Goal: Task Accomplishment & Management: Manage account settings

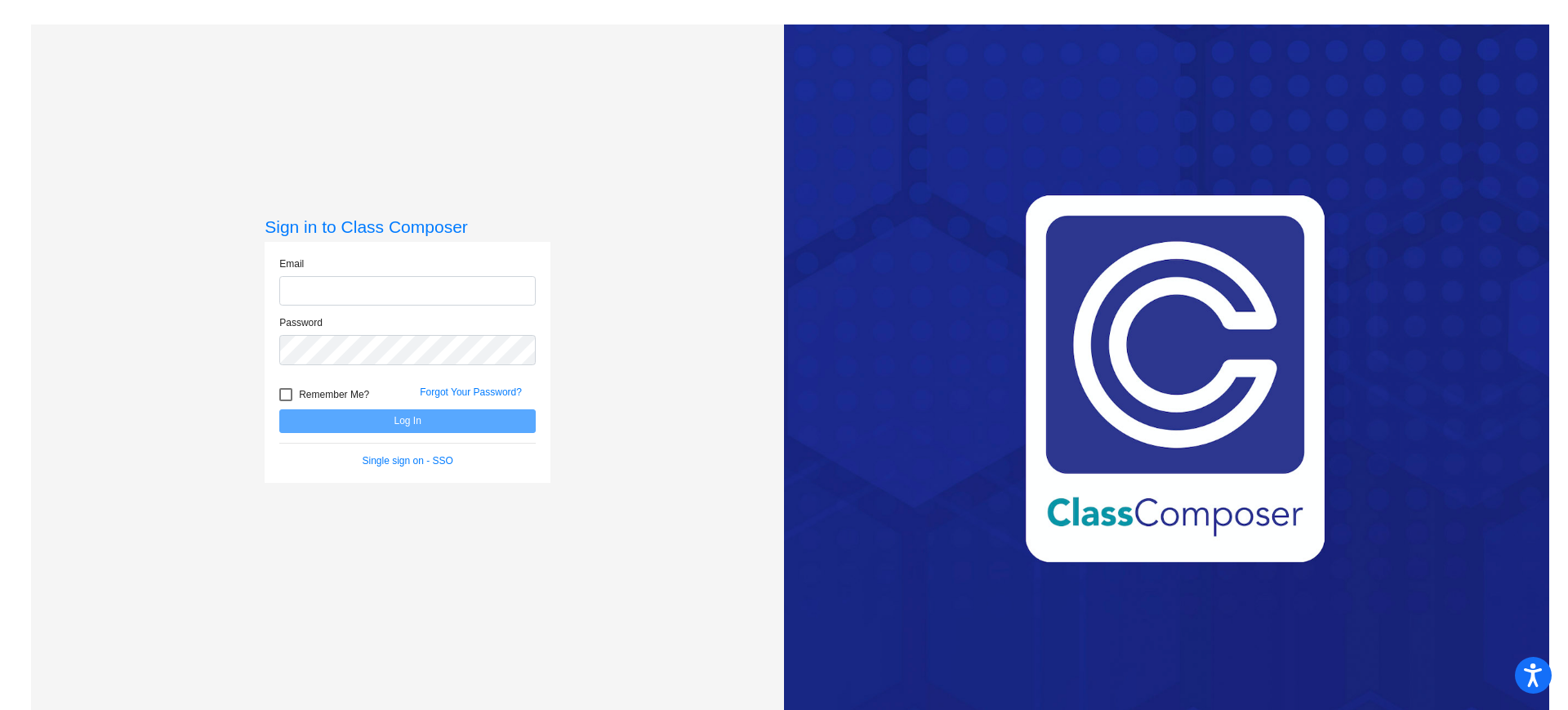
type input "[EMAIL_ADDRESS][DOMAIN_NAME]"
click at [338, 414] on button "Log In" at bounding box center [407, 421] width 256 height 24
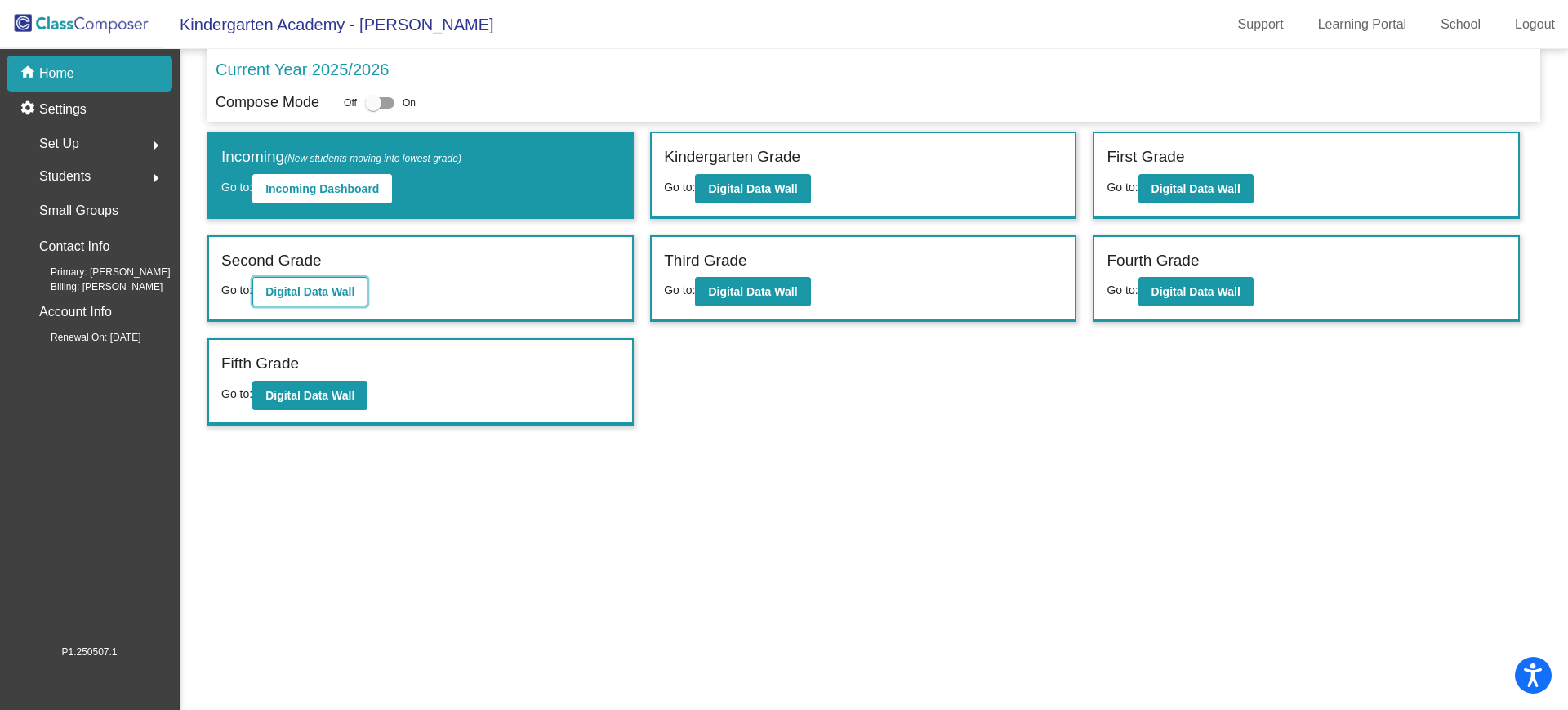
click at [351, 298] on b "Digital Data Wall" at bounding box center [310, 291] width 89 height 13
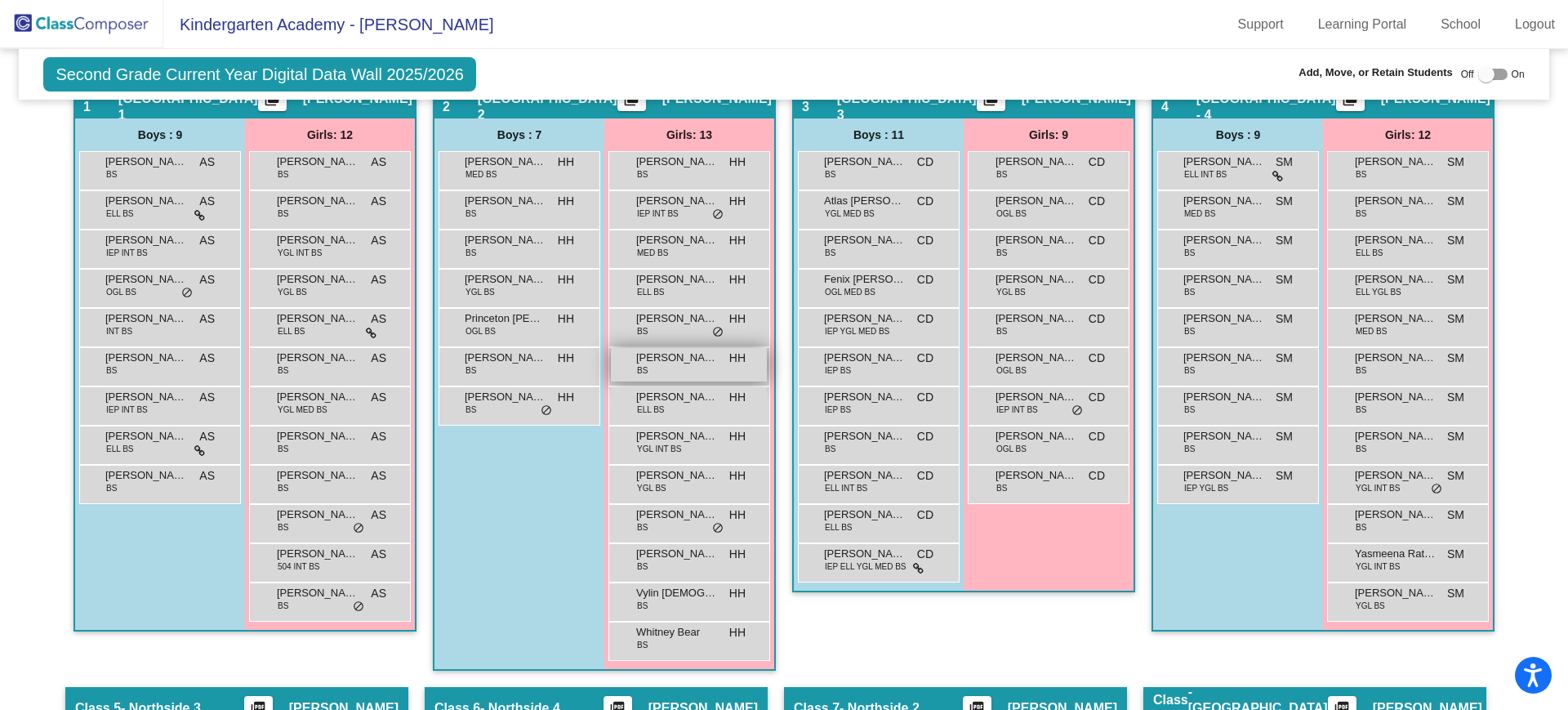
scroll to position [714, 0]
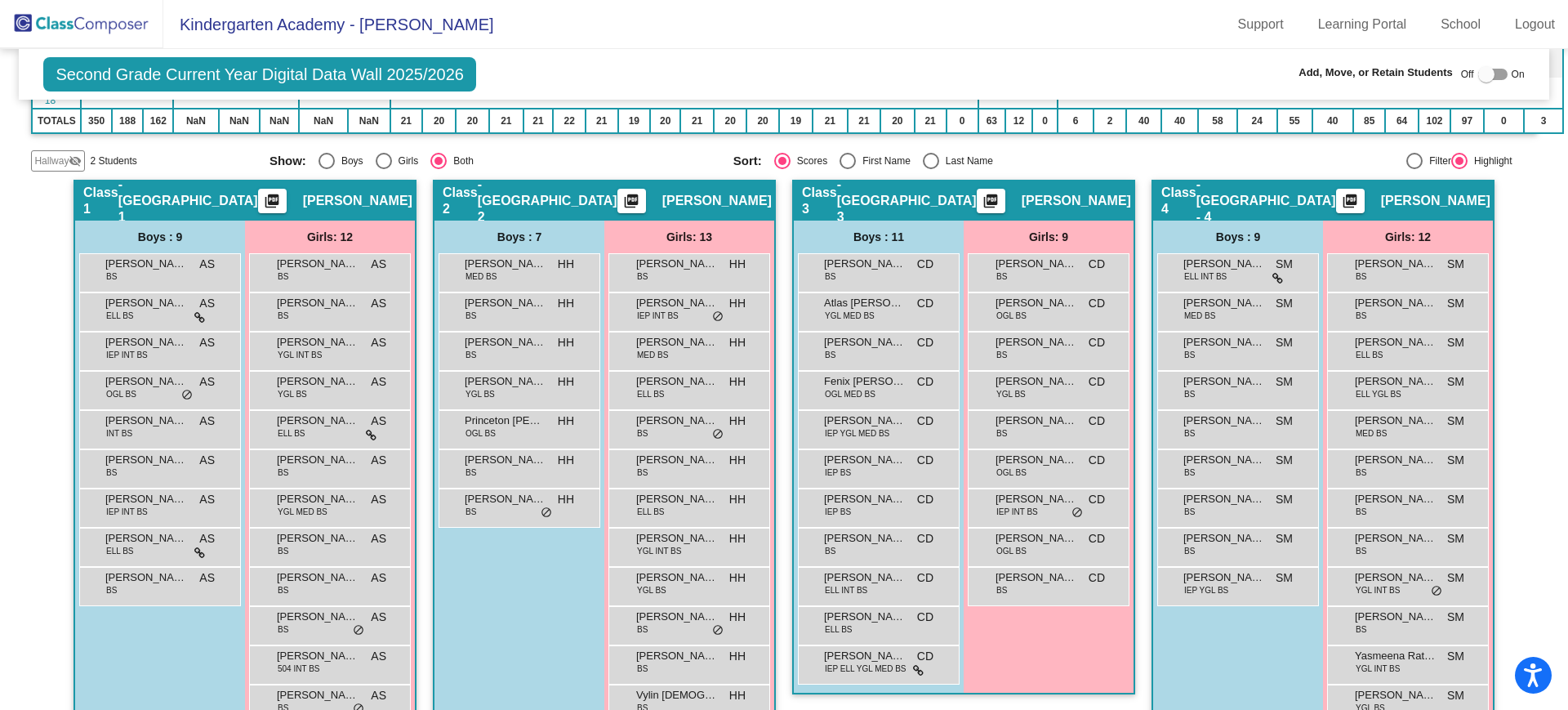
click at [70, 159] on mat-icon "visibility_off" at bounding box center [75, 160] width 13 height 13
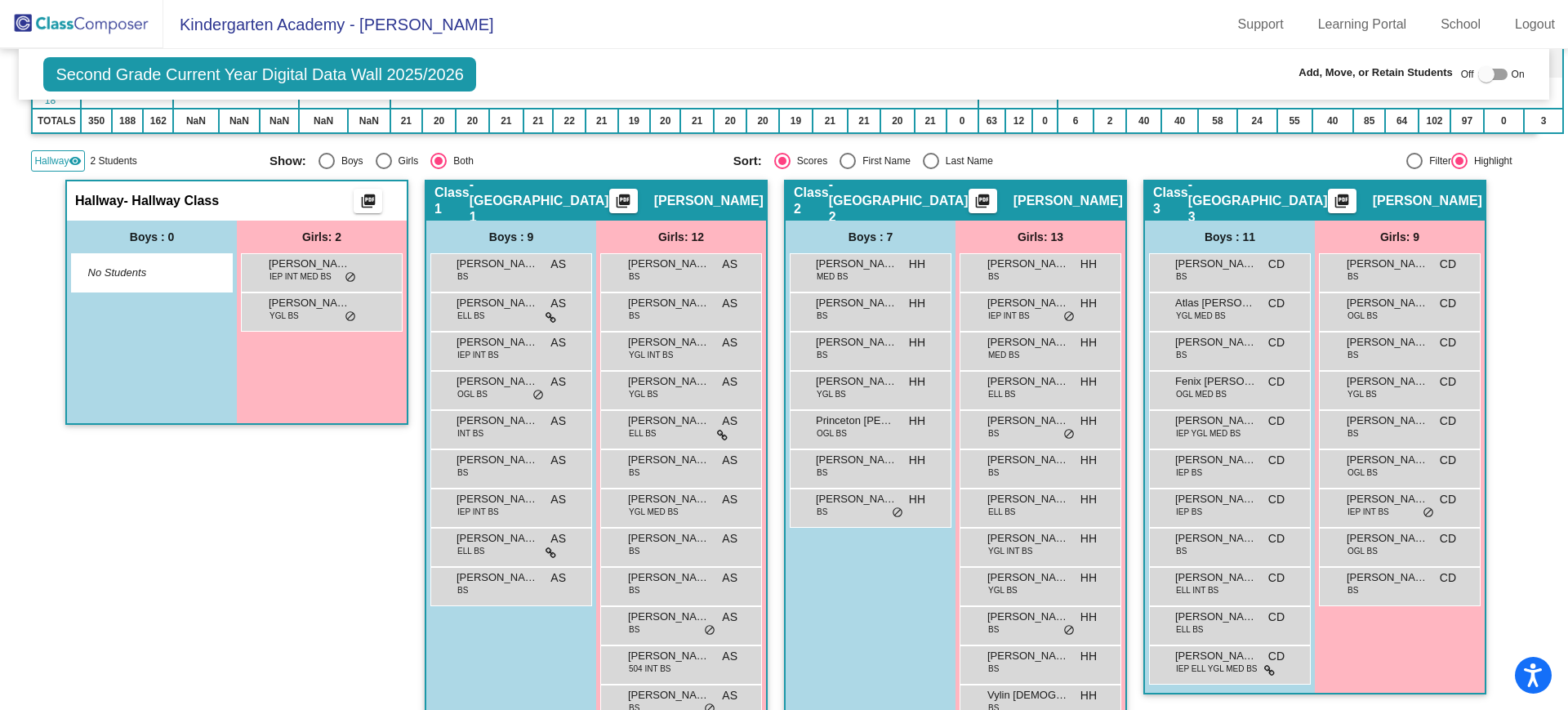
click at [1479, 71] on div at bounding box center [1487, 74] width 16 height 16
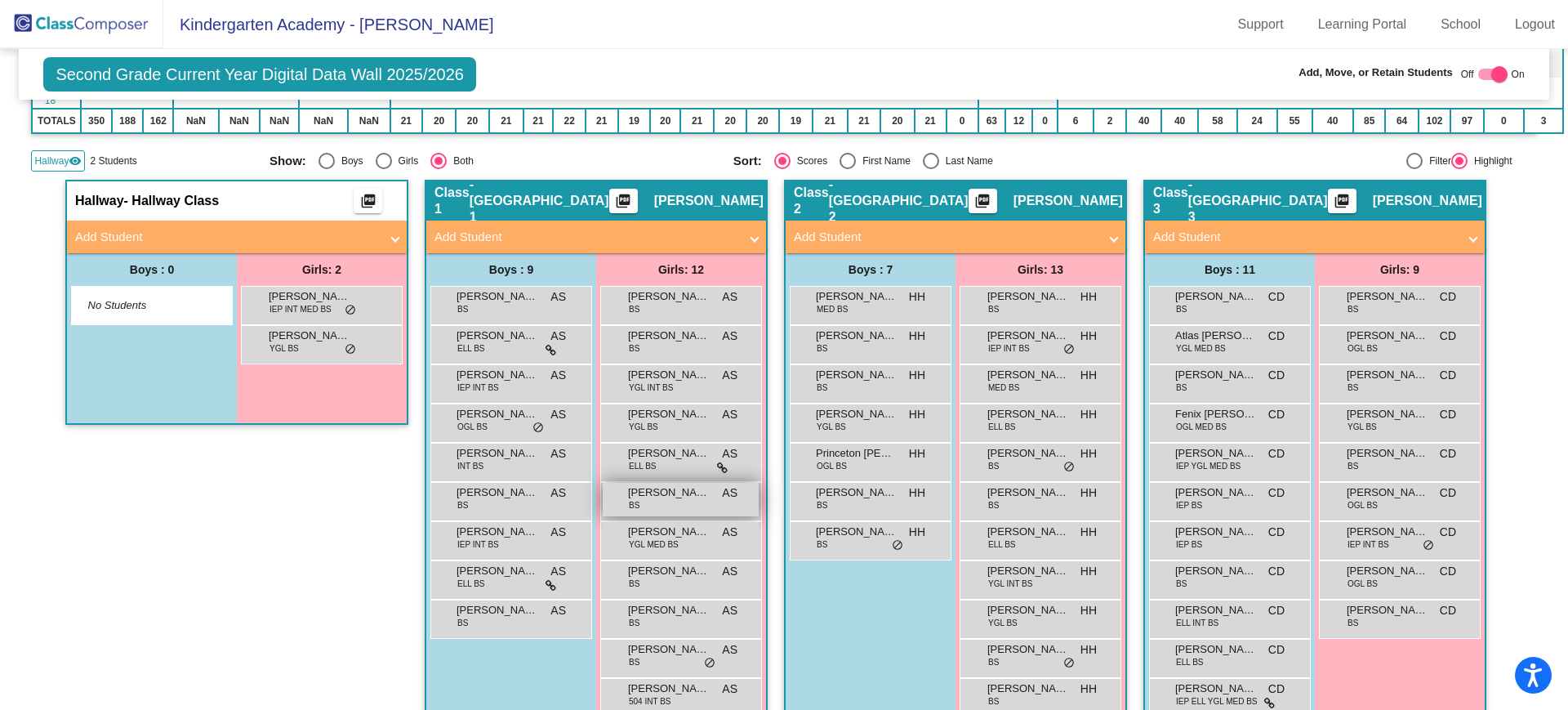
scroll to position [816, 0]
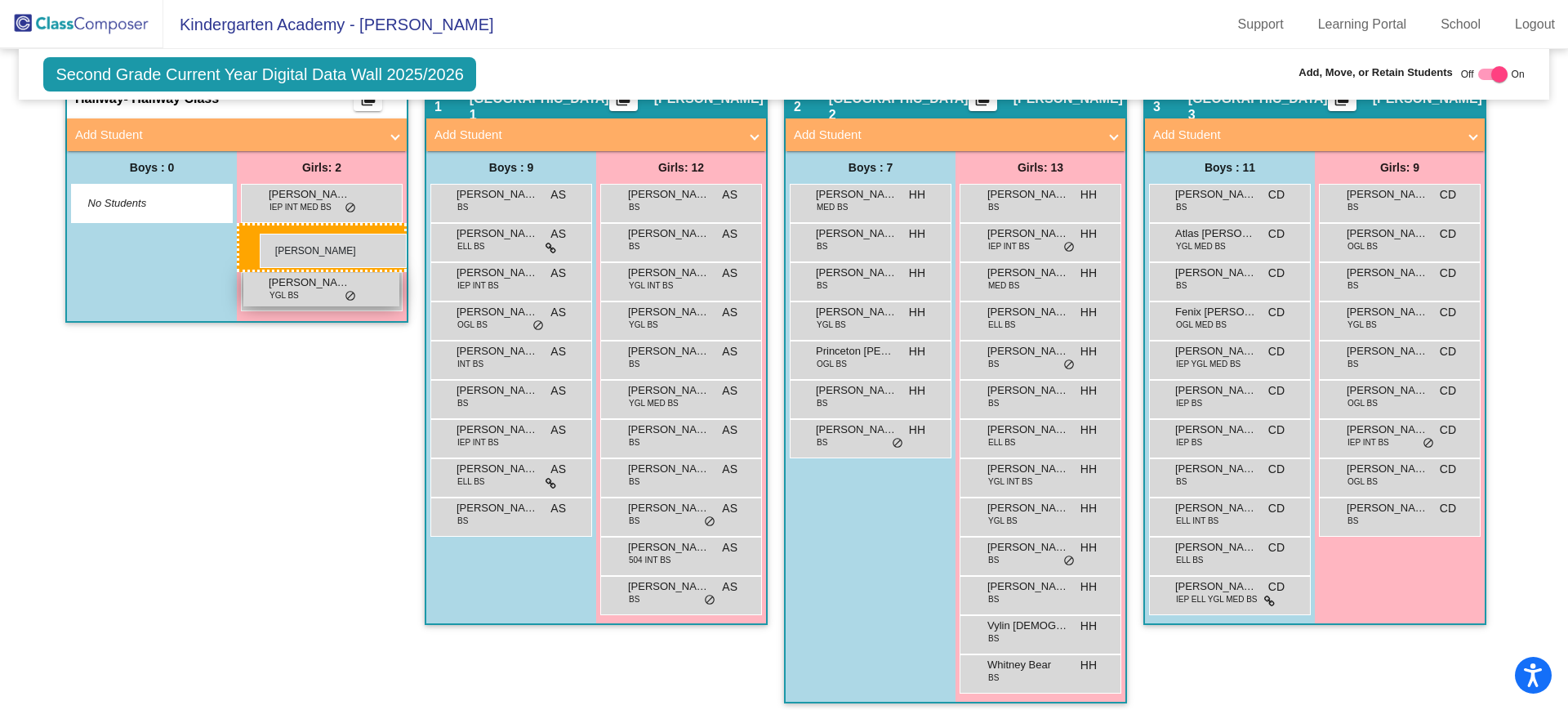
drag, startPoint x: 670, startPoint y: 358, endPoint x: 259, endPoint y: 235, distance: 429.0
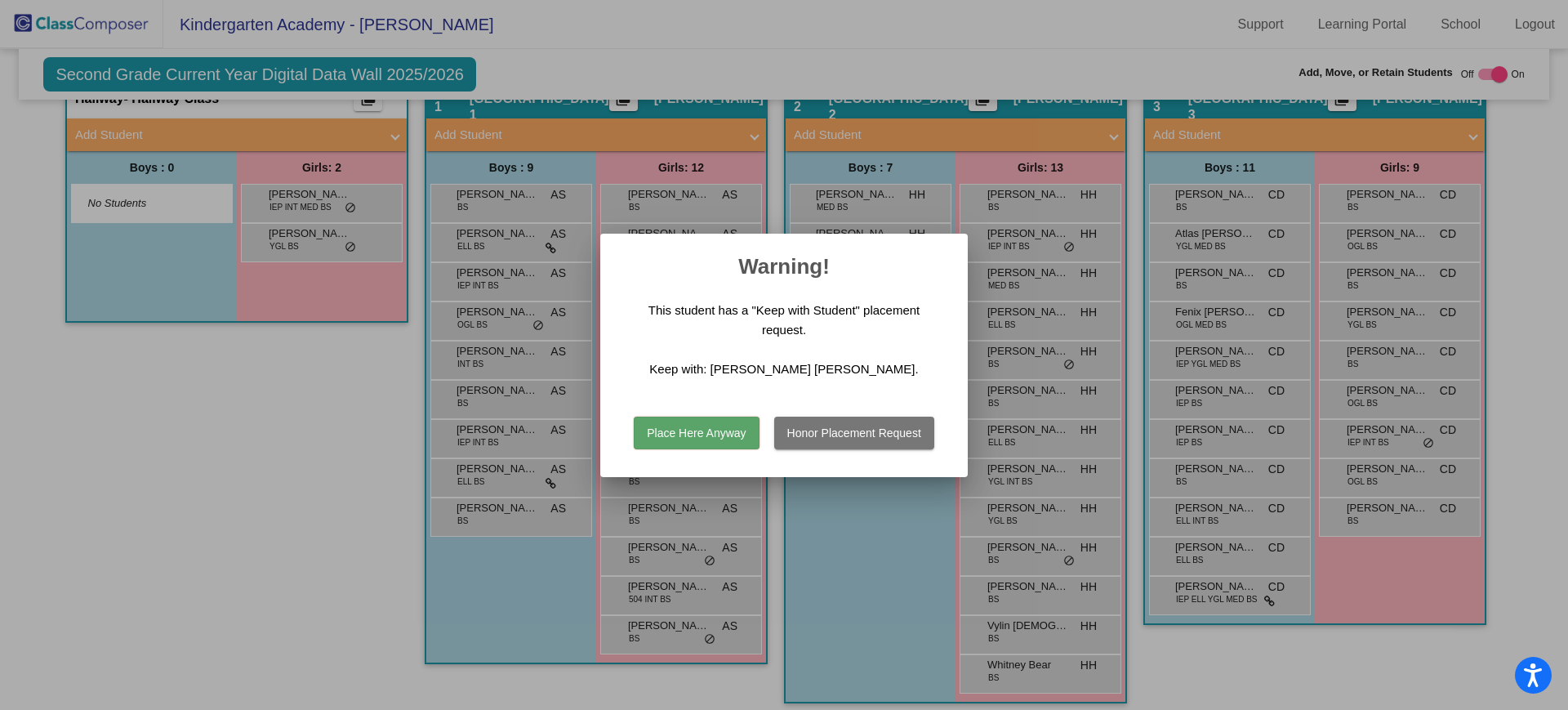
click at [732, 434] on button "Place Here Anyway" at bounding box center [697, 433] width 125 height 33
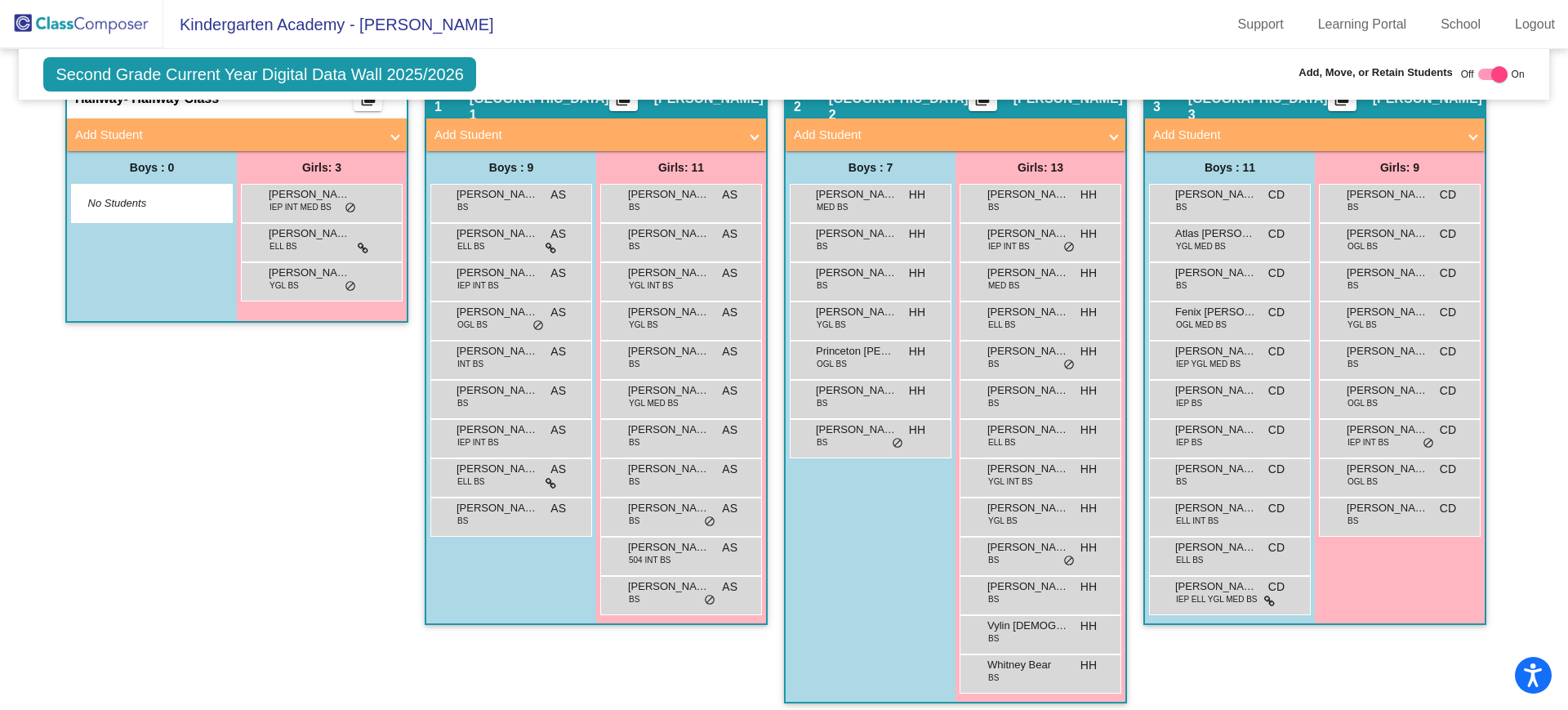
click at [1512, 74] on span "On" at bounding box center [1518, 74] width 13 height 15
click at [1494, 72] on div at bounding box center [1499, 74] width 16 height 16
checkbox input "false"
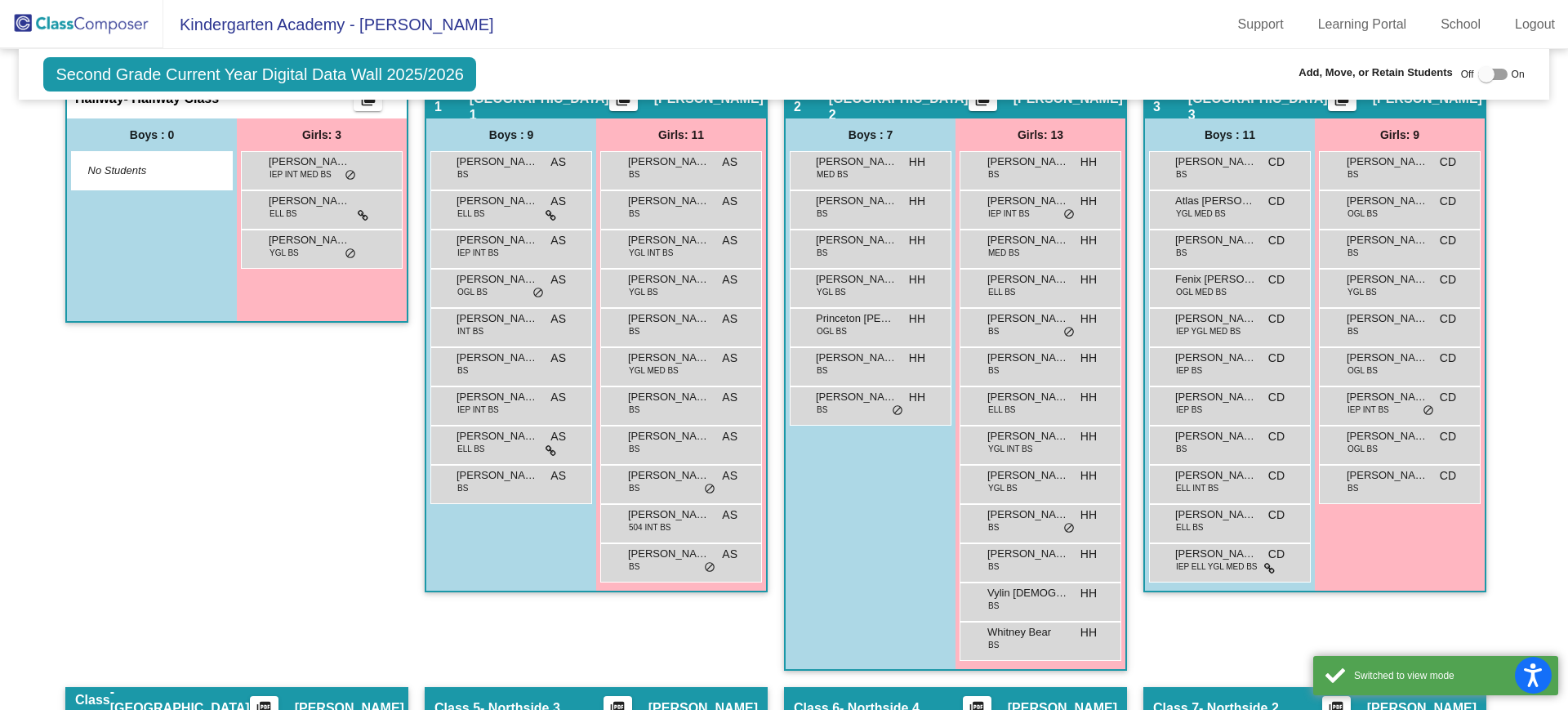
click at [106, 16] on img at bounding box center [81, 24] width 163 height 48
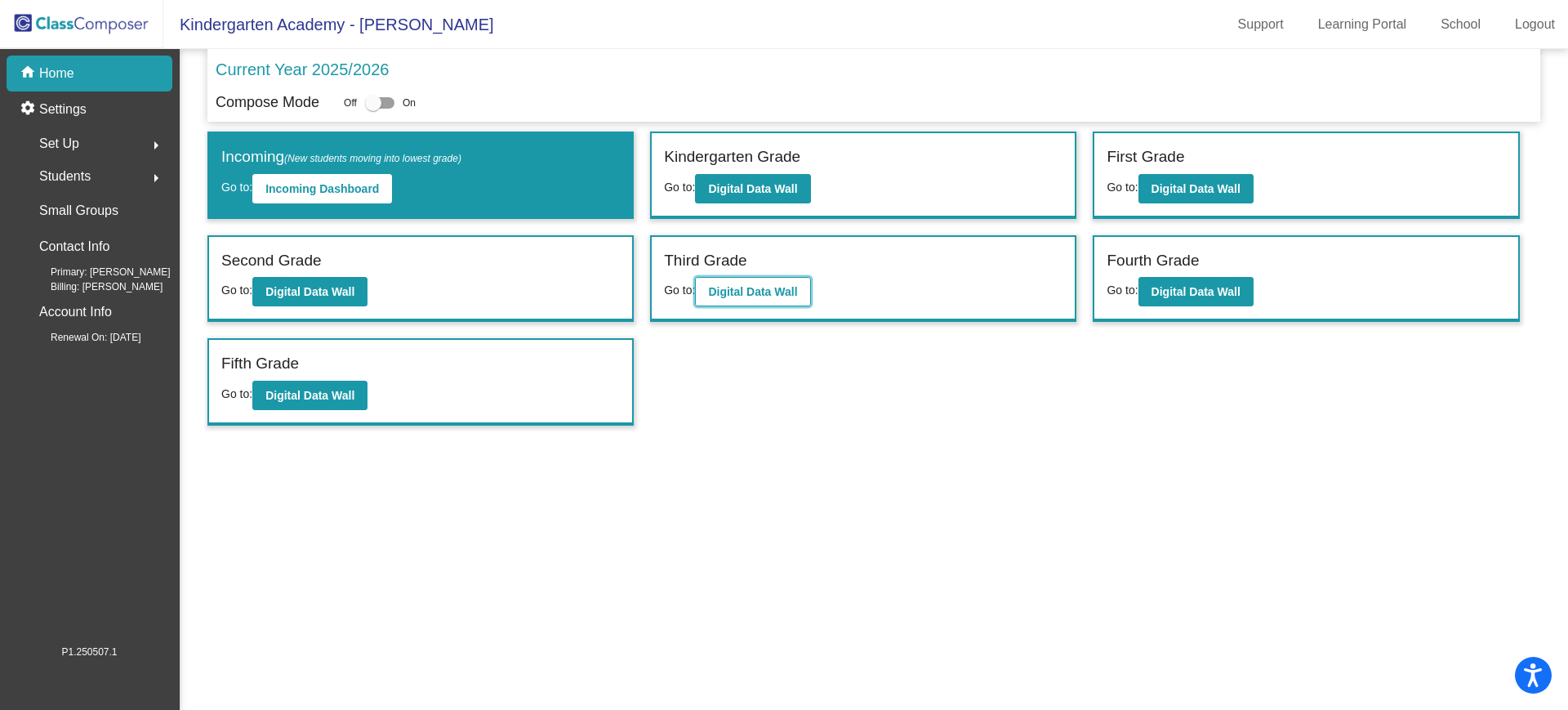
click at [750, 292] on b "Digital Data Wall" at bounding box center [753, 291] width 89 height 13
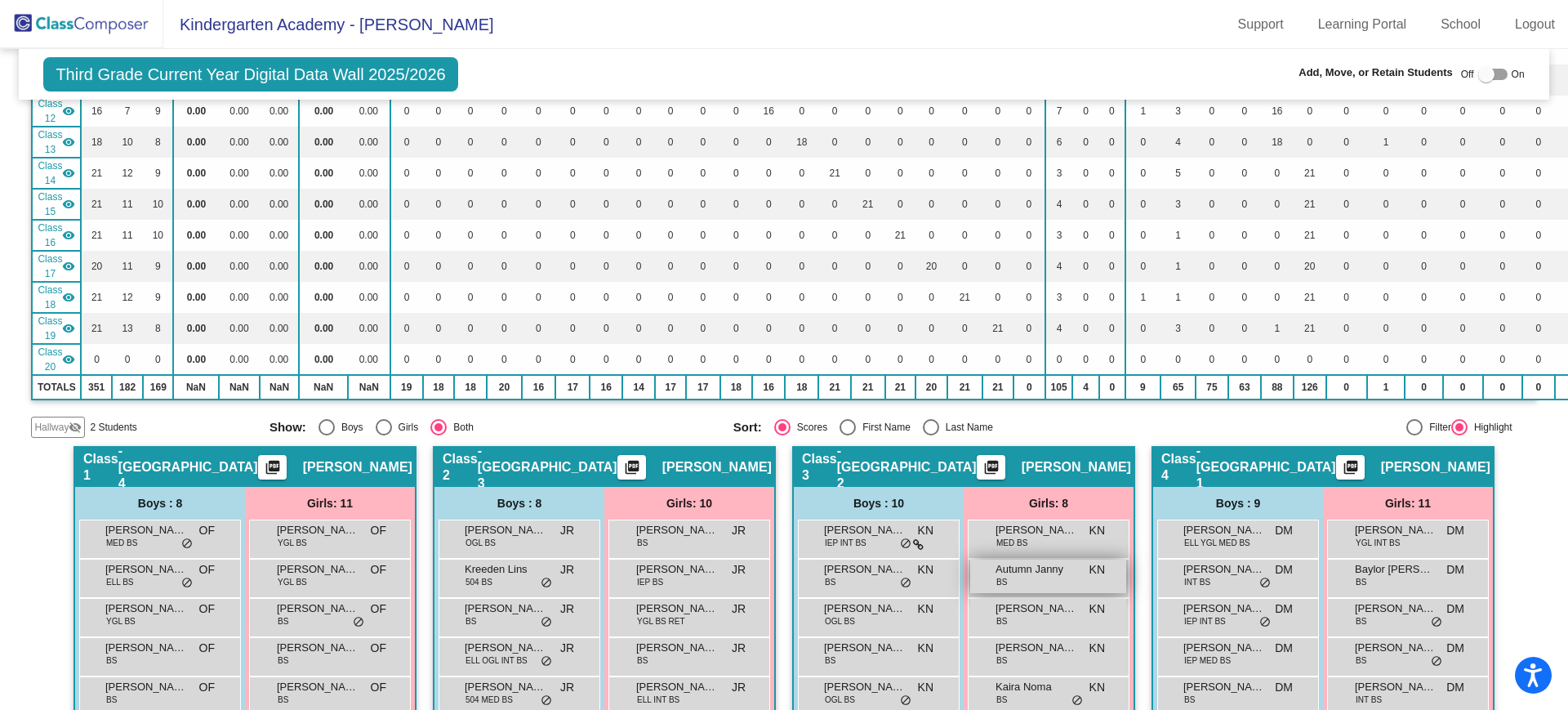
scroll to position [714, 0]
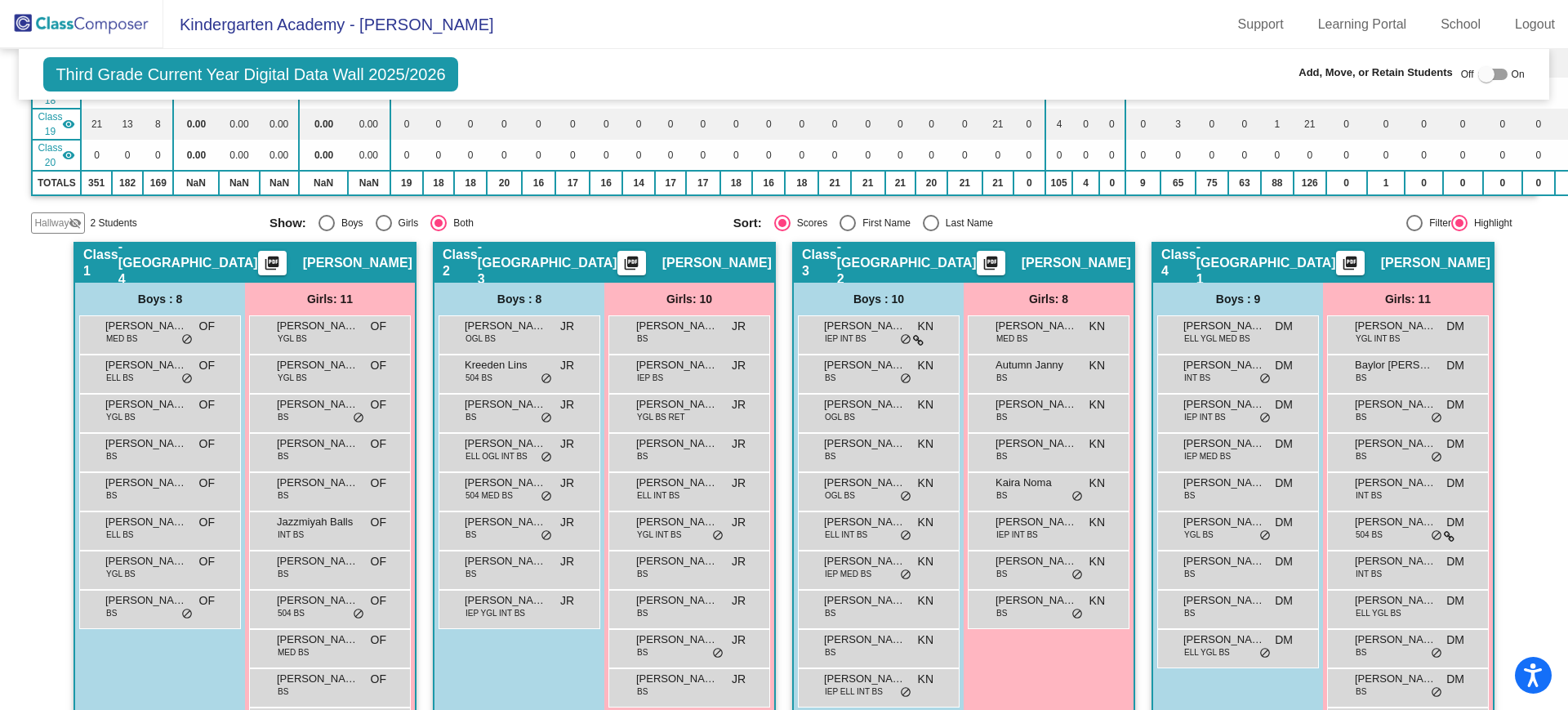
click at [39, 226] on span "Hallway" at bounding box center [51, 222] width 34 height 15
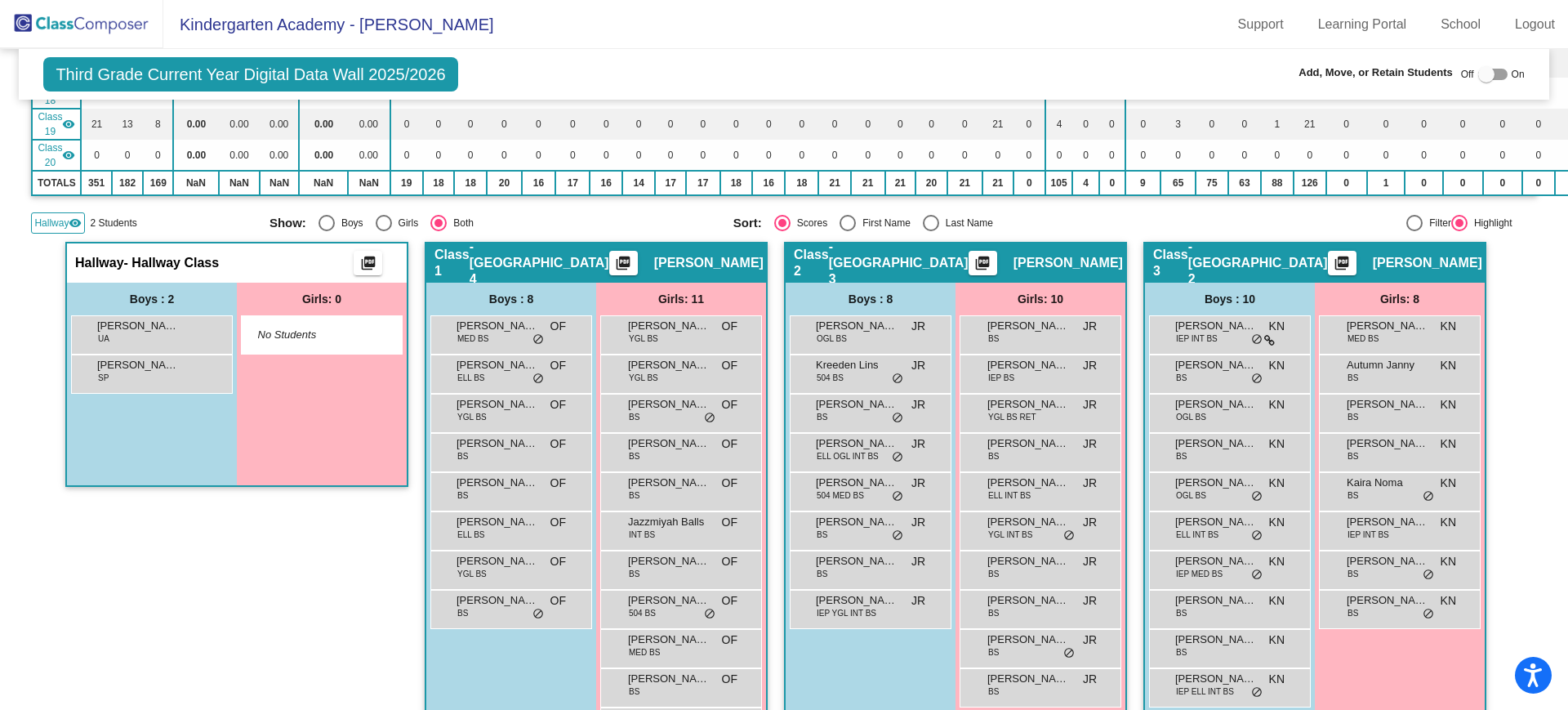
scroll to position [816, 0]
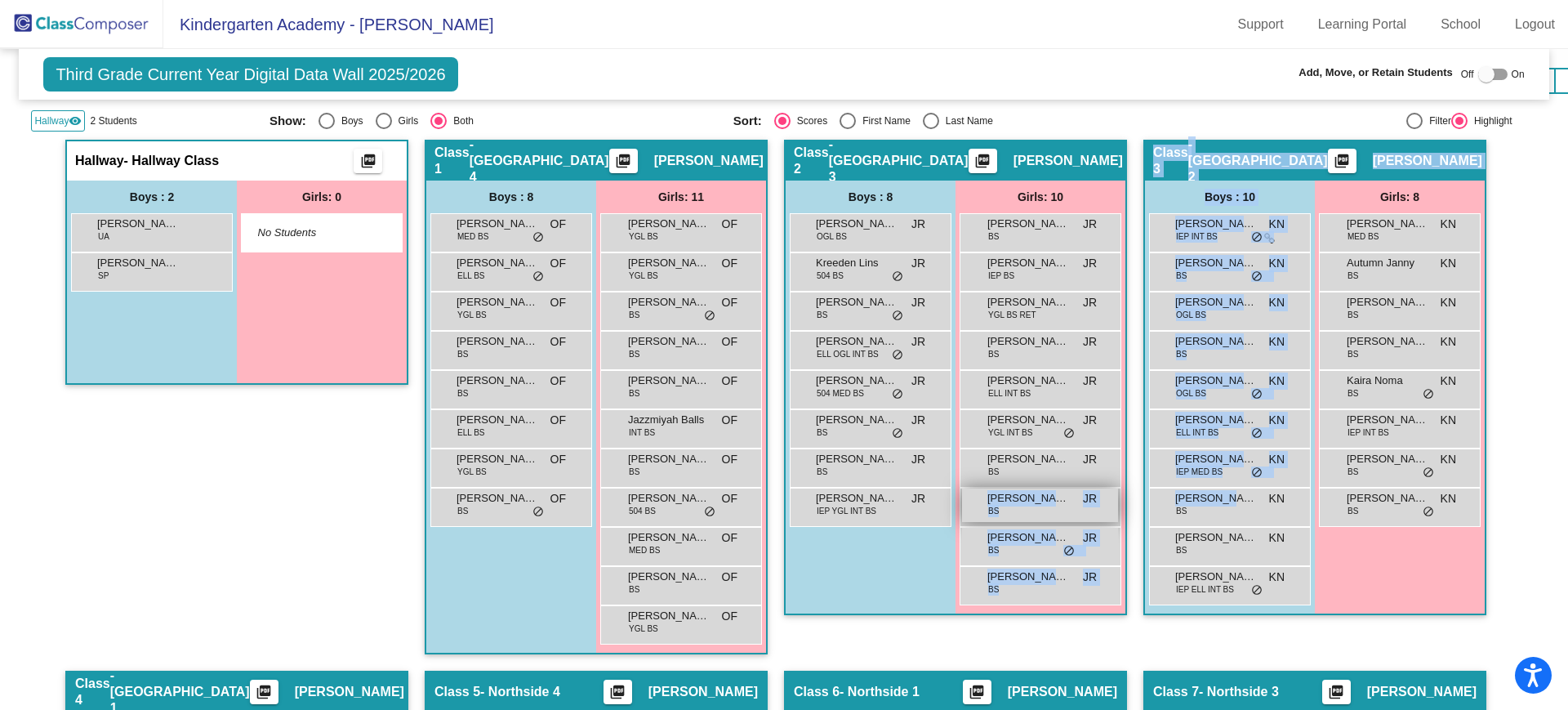
drag, startPoint x: 1228, startPoint y: 501, endPoint x: 983, endPoint y: 488, distance: 245.3
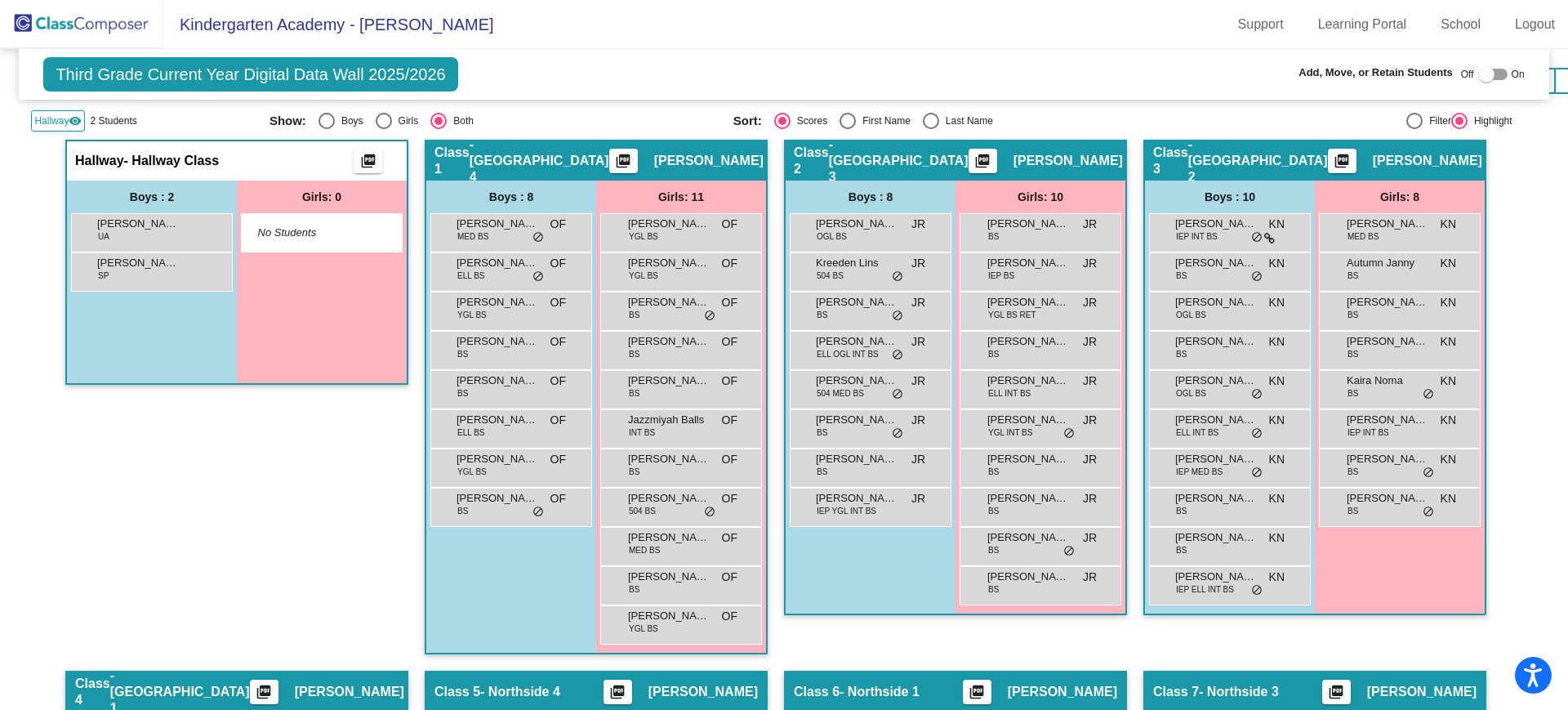
click at [1479, 77] on div at bounding box center [1487, 74] width 16 height 16
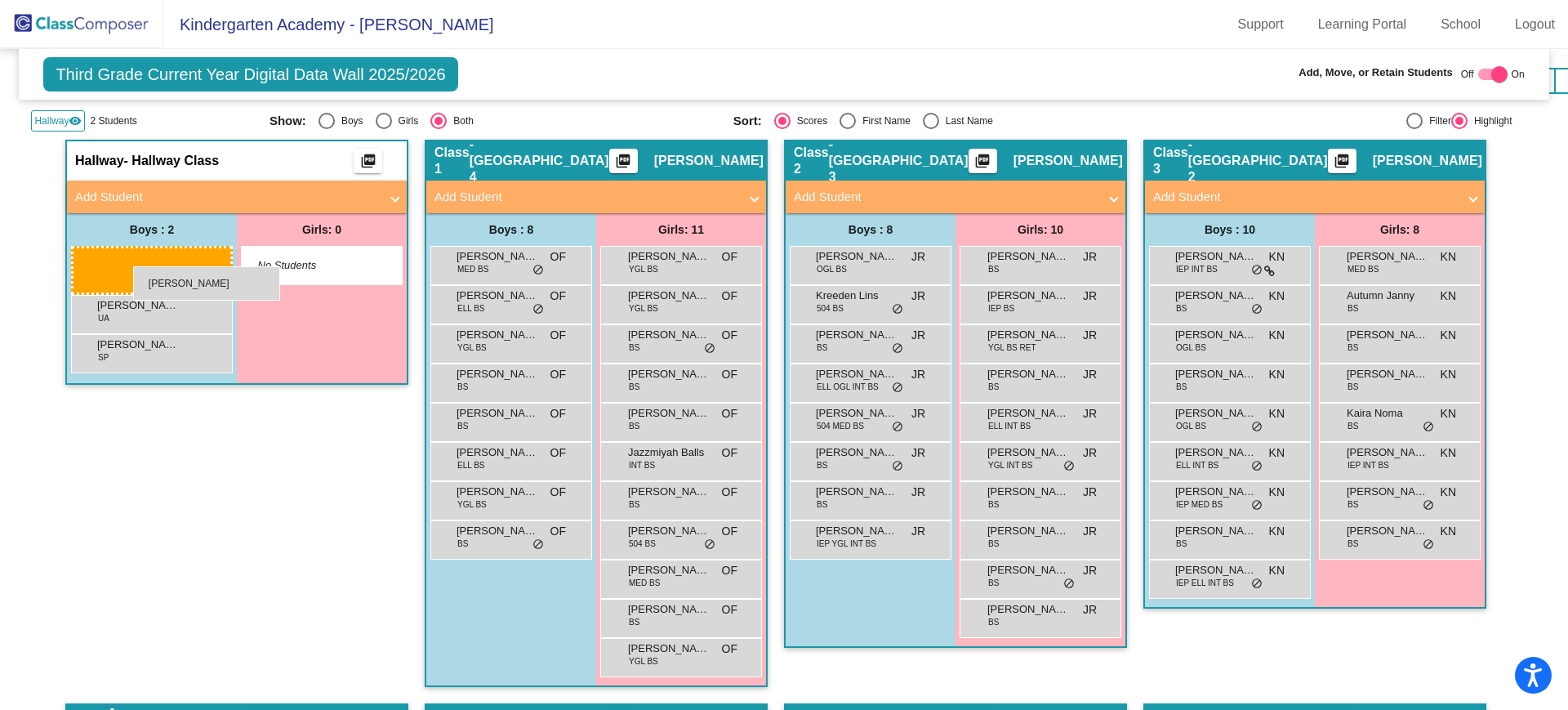
drag, startPoint x: 1203, startPoint y: 540, endPoint x: 133, endPoint y: 266, distance: 1104.5
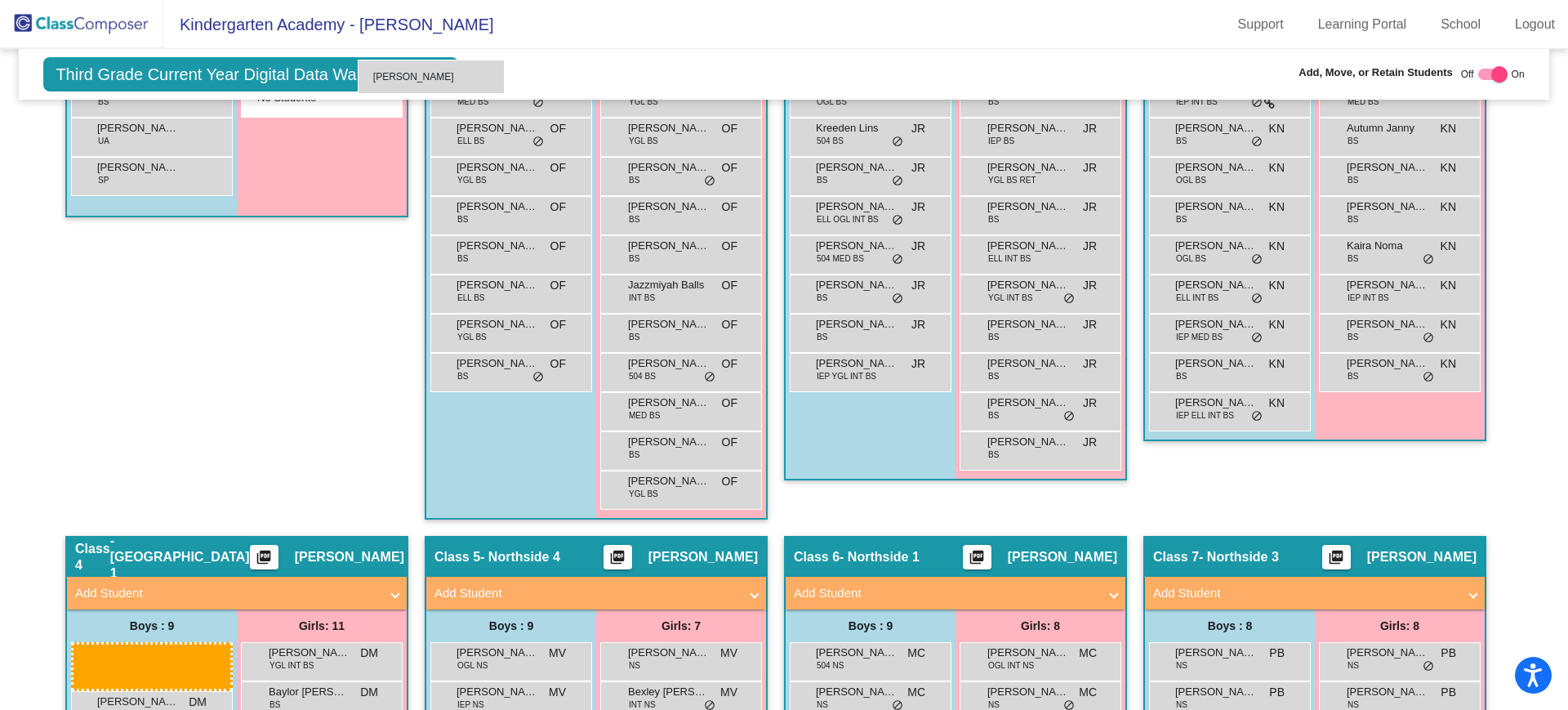
scroll to position [967, 0]
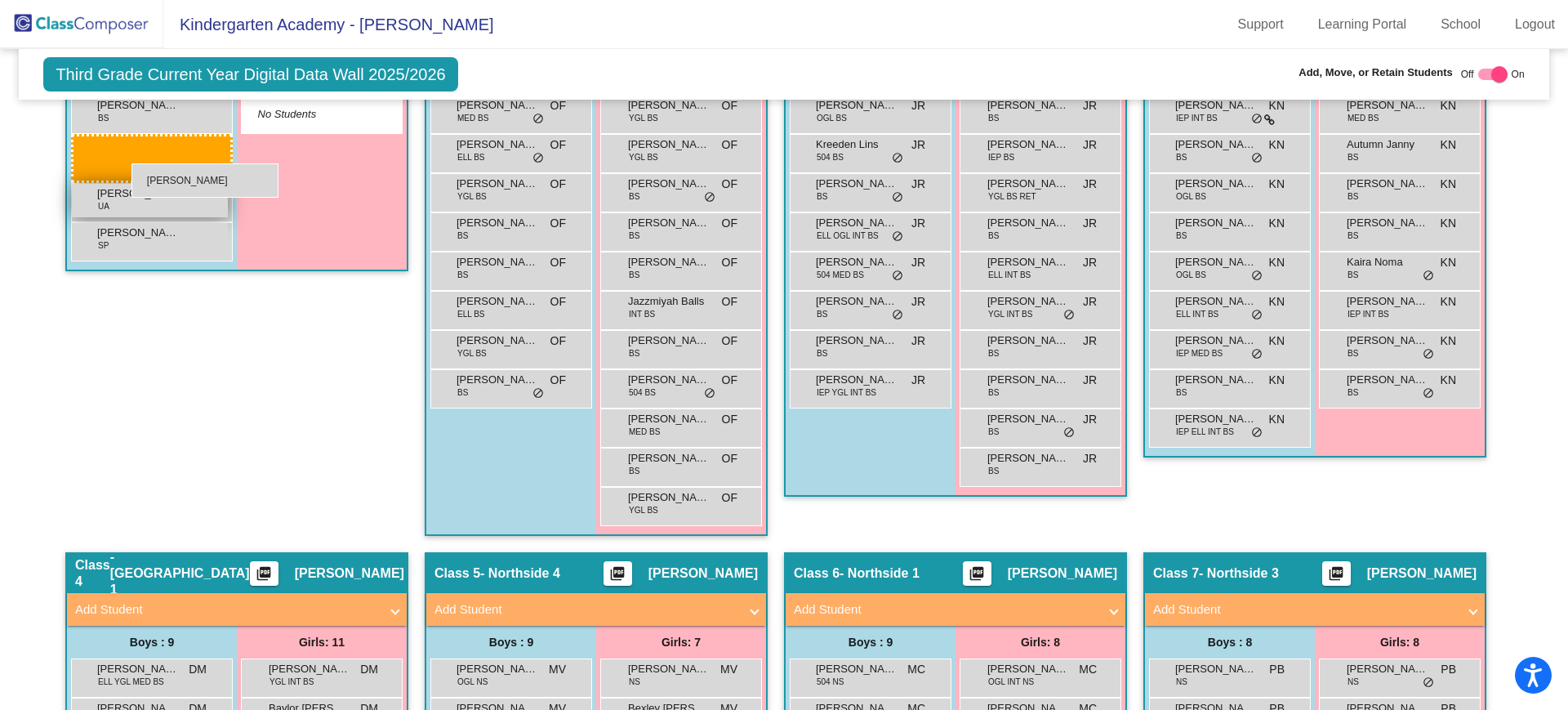
drag, startPoint x: 134, startPoint y: 394, endPoint x: 131, endPoint y: 164, distance: 230.0
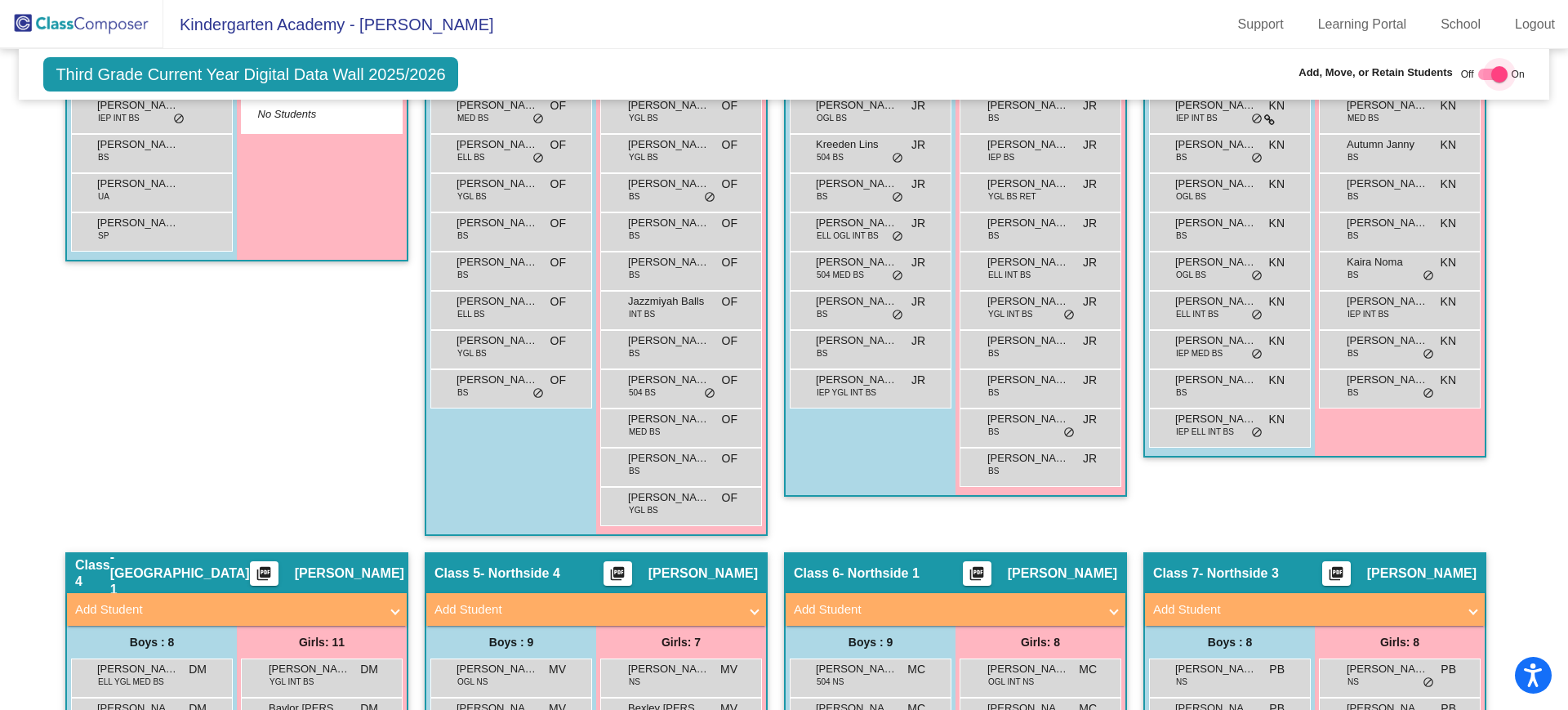
click at [1492, 73] on div at bounding box center [1499, 74] width 16 height 16
checkbox input "false"
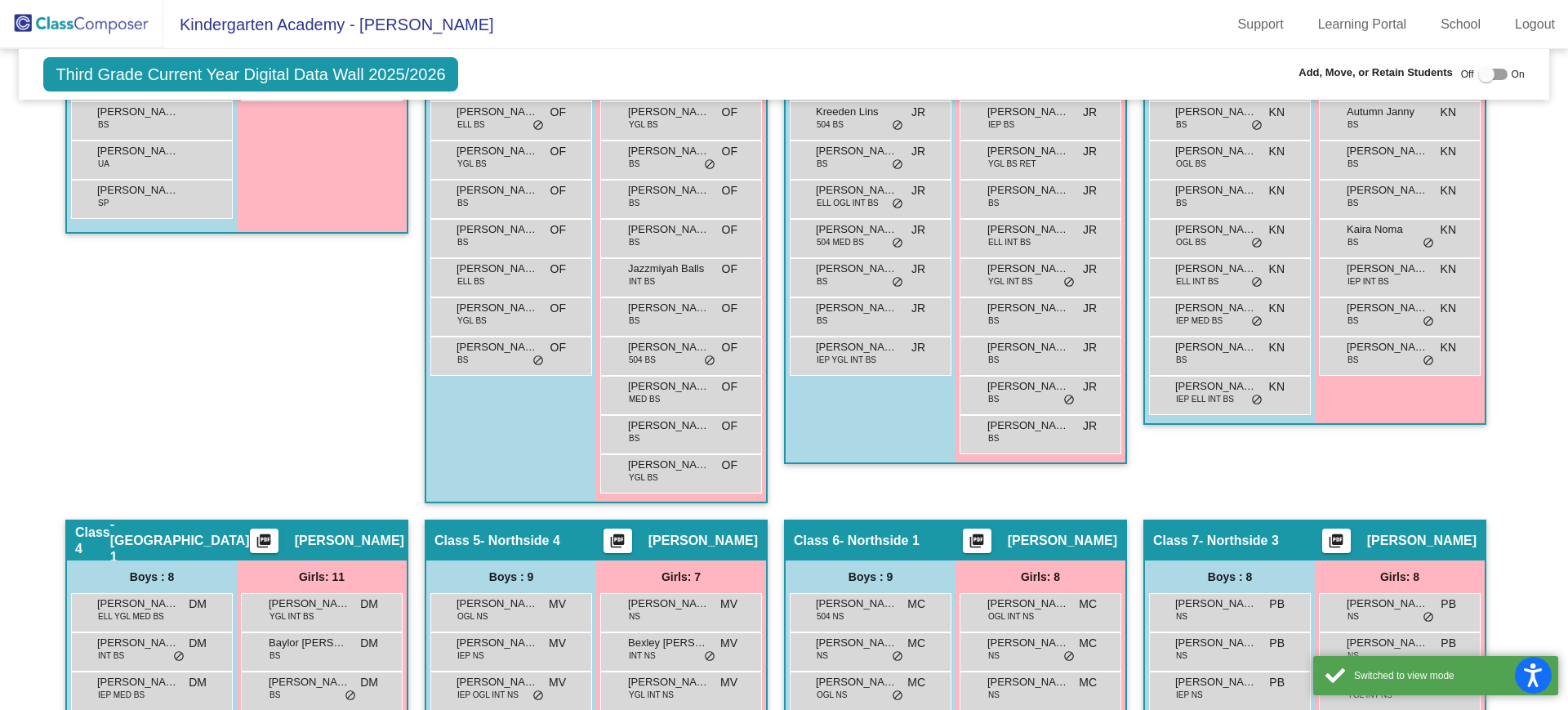
click at [84, 25] on img at bounding box center [81, 24] width 163 height 48
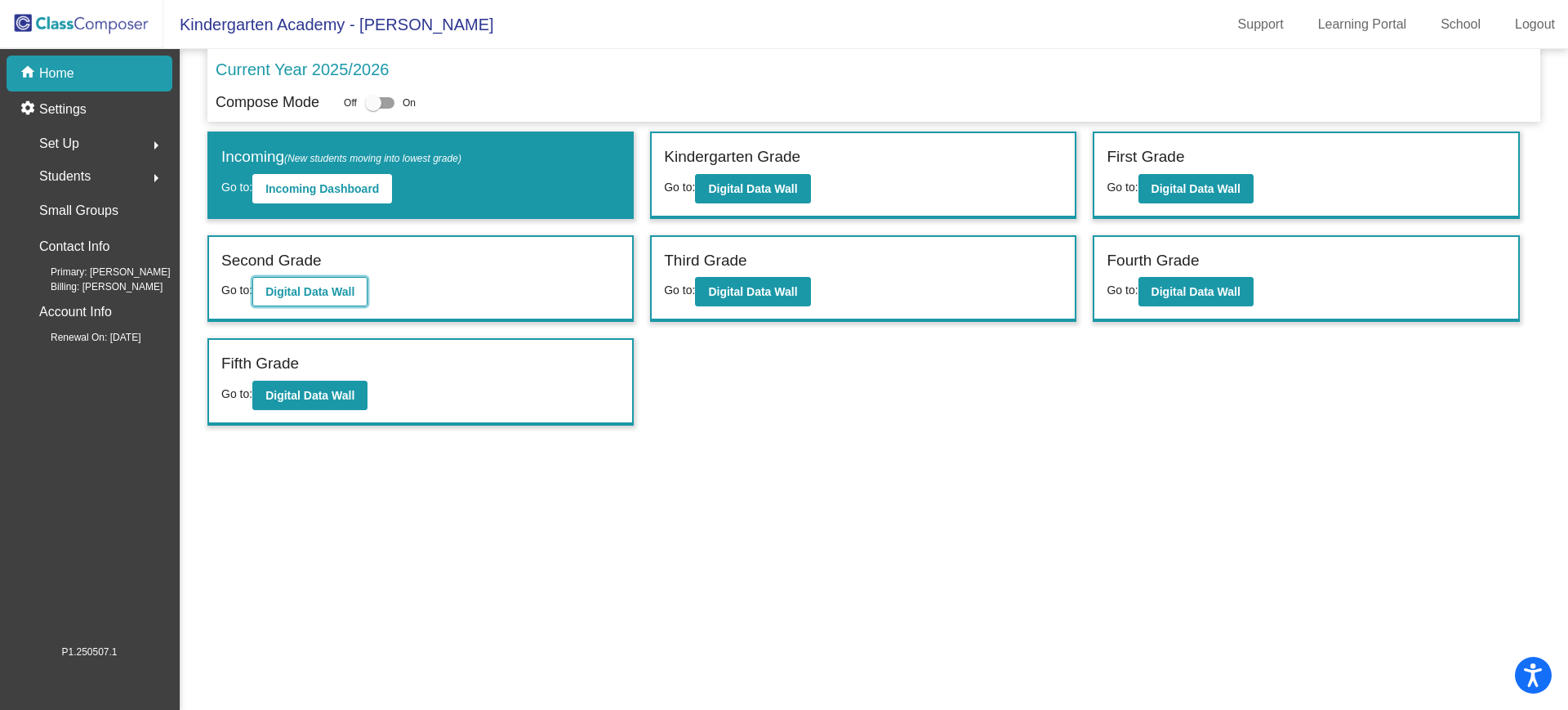
click at [366, 296] on button "Digital Data Wall" at bounding box center [310, 292] width 115 height 29
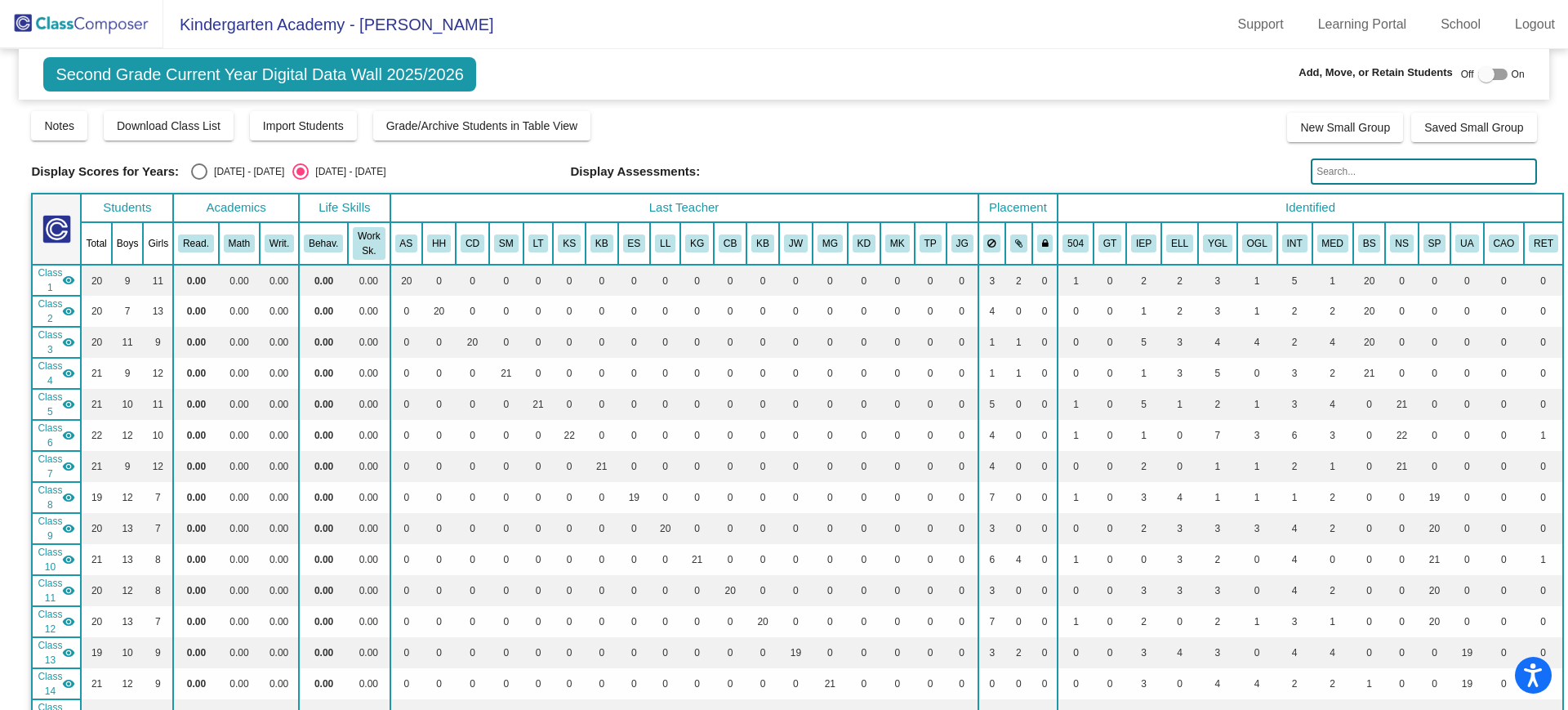
scroll to position [510, 0]
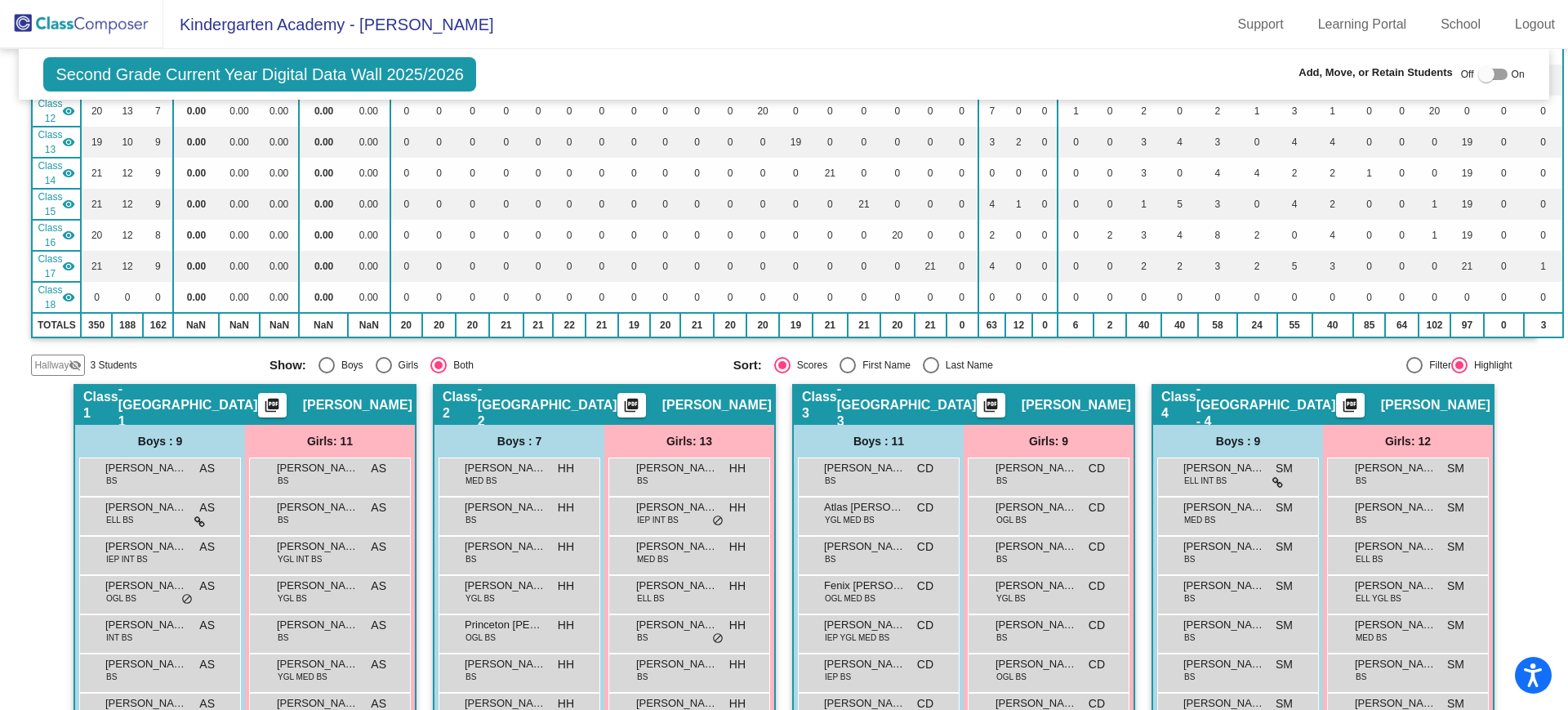
click at [67, 368] on span "Hallway" at bounding box center [51, 364] width 34 height 15
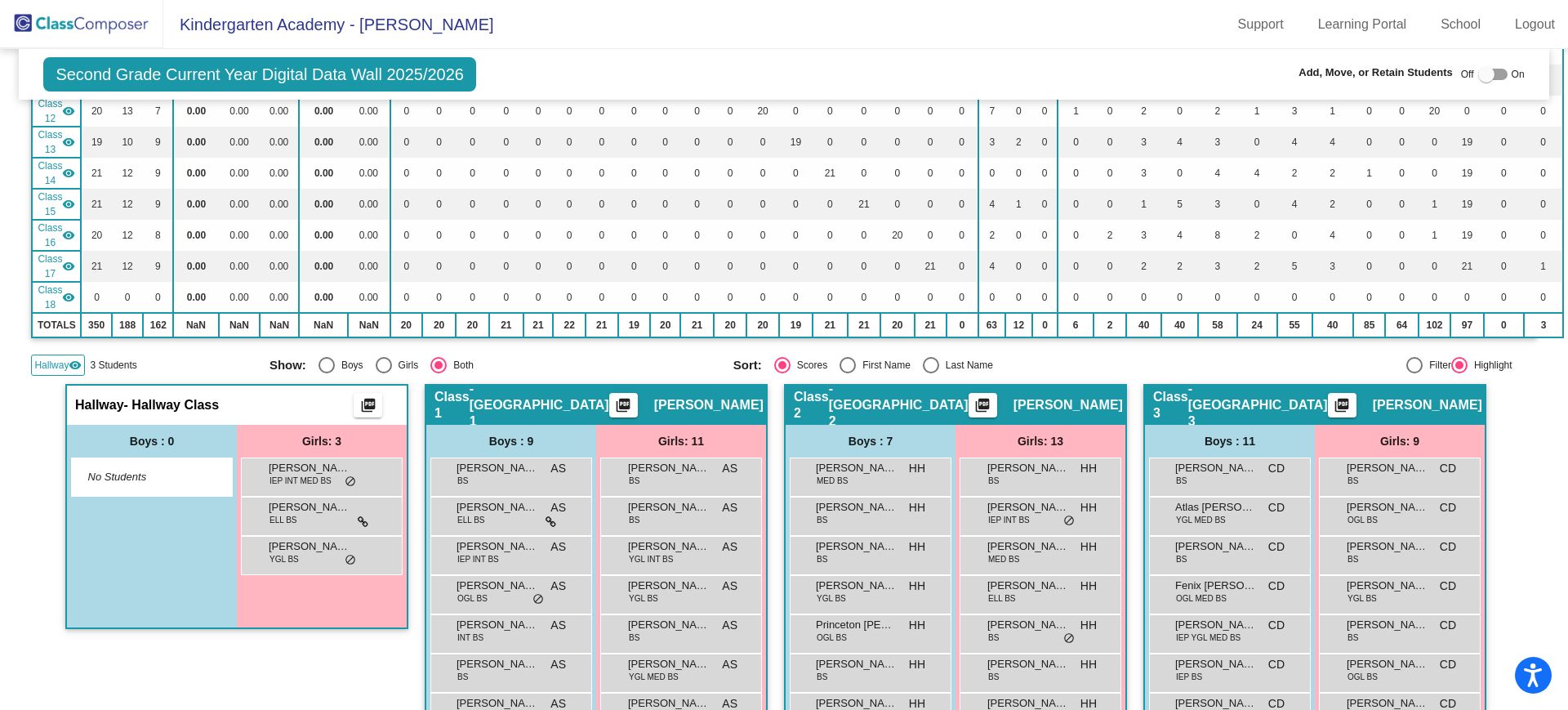
click at [1484, 74] on div at bounding box center [1487, 74] width 16 height 16
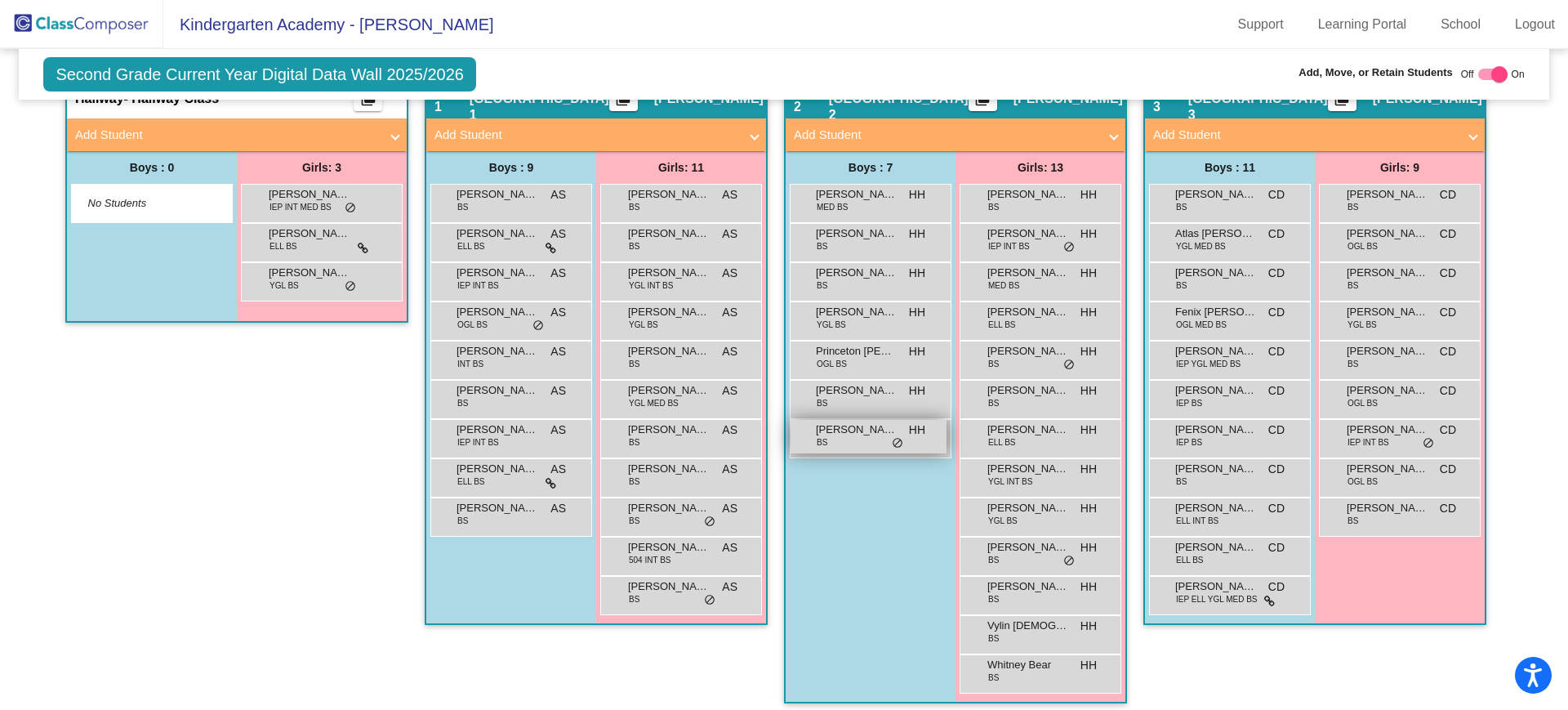
scroll to position [714, 0]
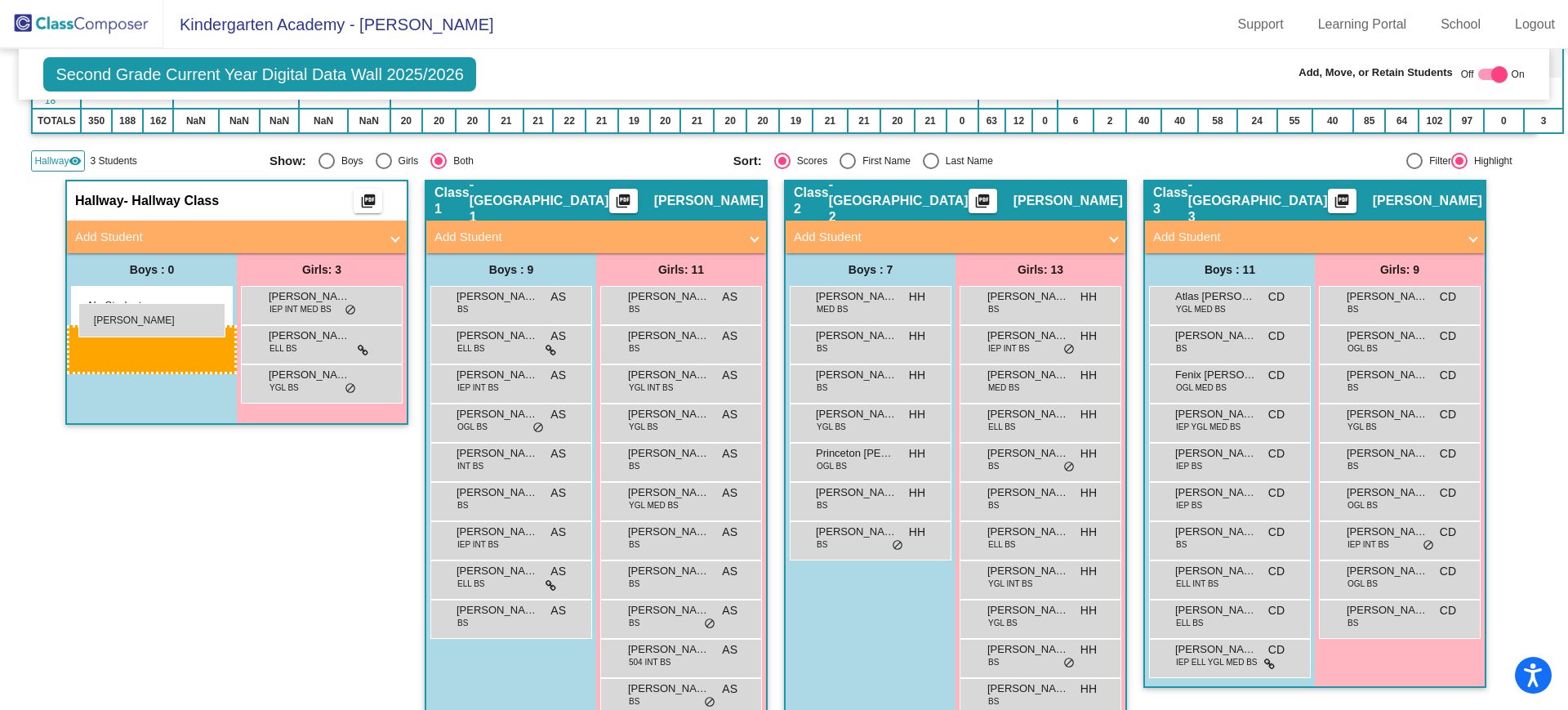
drag, startPoint x: 1210, startPoint y: 303, endPoint x: 78, endPoint y: 303, distance: 1132.0
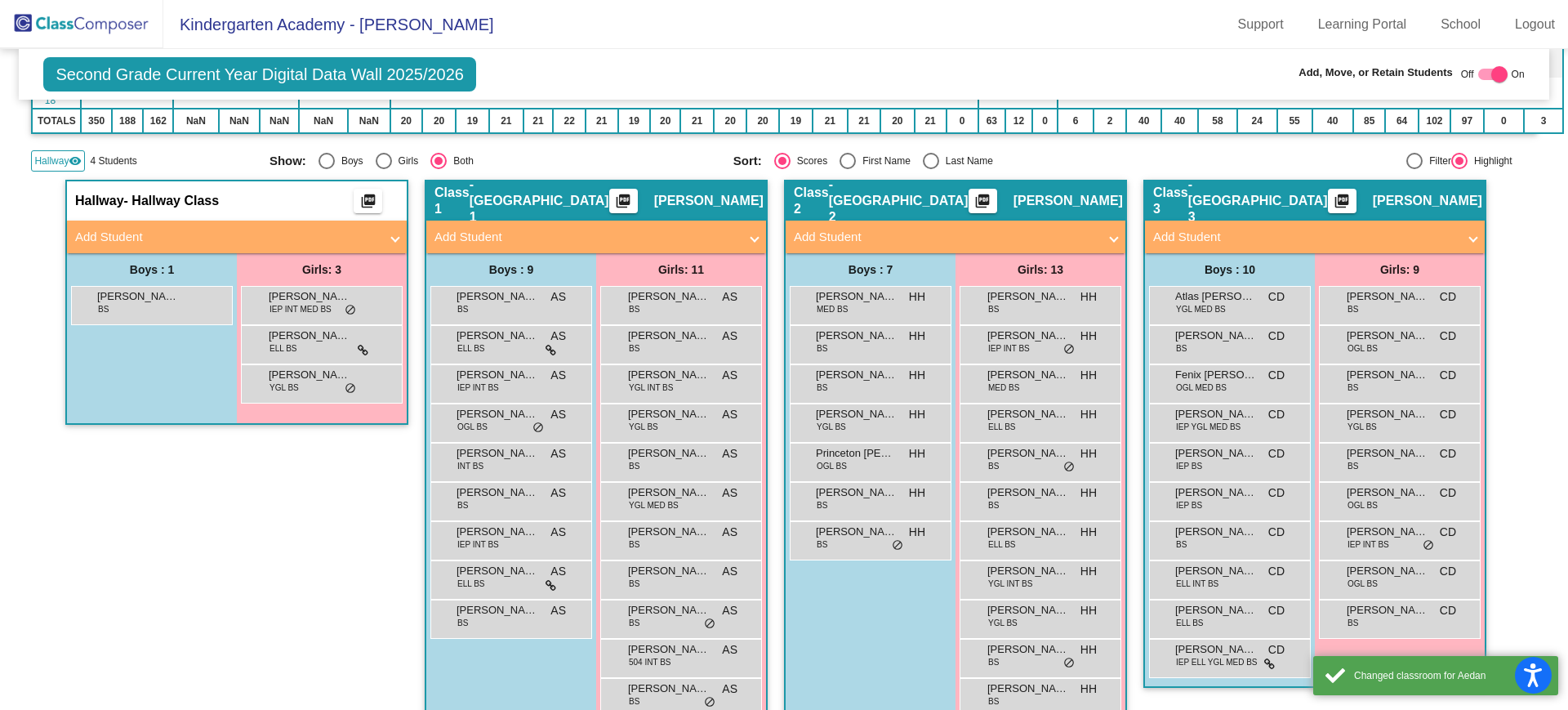
click at [1492, 69] on div at bounding box center [1499, 74] width 16 height 16
checkbox input "false"
